Goal: Go to known website: Access a specific website the user already knows

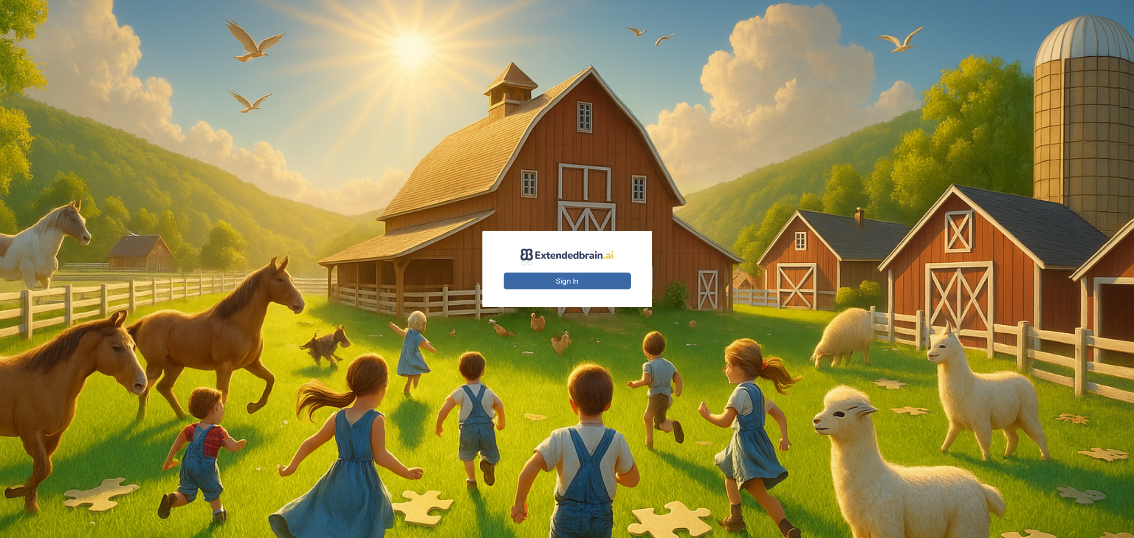
click at [594, 284] on button "Sign In" at bounding box center [566, 280] width 127 height 17
